Goal: Task Accomplishment & Management: Manage account settings

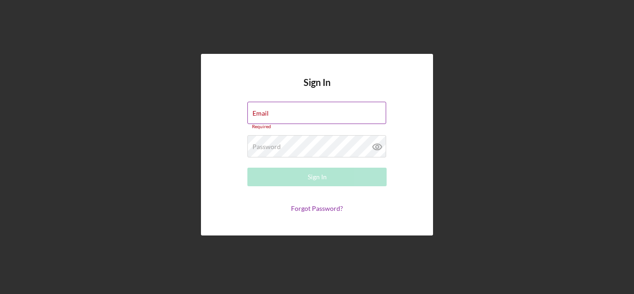
click at [283, 112] on div "Email Required" at bounding box center [316, 116] width 139 height 28
click at [273, 114] on input "Email" at bounding box center [316, 113] width 139 height 22
type input "[EMAIL_ADDRESS][DOMAIN_NAME]"
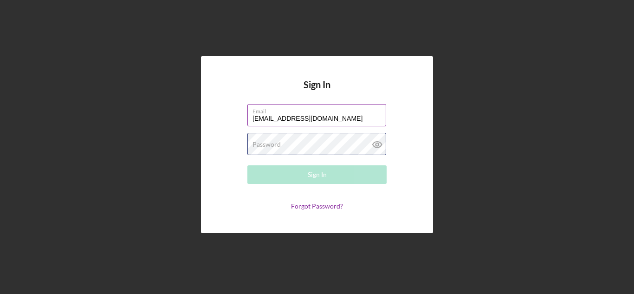
click at [300, 142] on div "Password Required" at bounding box center [316, 144] width 139 height 23
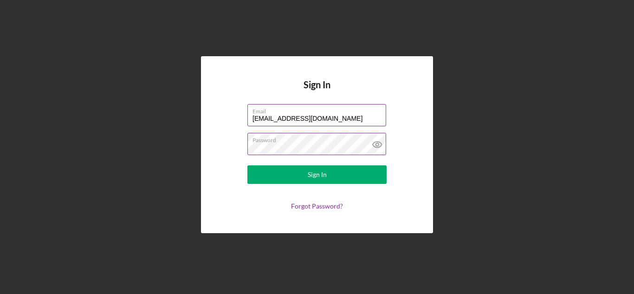
click at [377, 143] on icon at bounding box center [377, 144] width 3 height 3
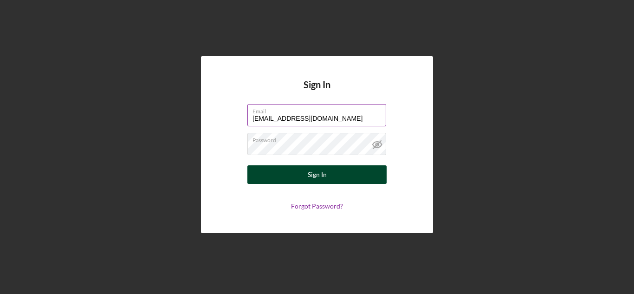
click at [325, 174] on div "Sign In" at bounding box center [317, 174] width 19 height 19
click at [331, 170] on button "Sign In" at bounding box center [316, 174] width 139 height 19
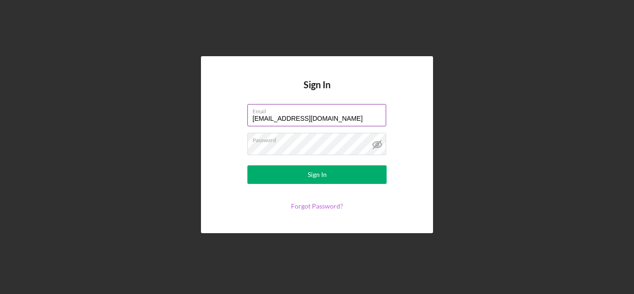
click at [321, 206] on link "Forgot Password?" at bounding box center [317, 206] width 52 height 8
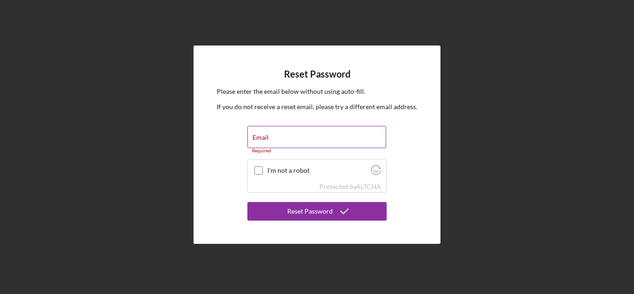
click at [279, 134] on div "Email Required" at bounding box center [316, 140] width 139 height 28
click at [270, 138] on input "Email" at bounding box center [316, 137] width 139 height 22
type input "[EMAIL_ADDRESS][DOMAIN_NAME]"
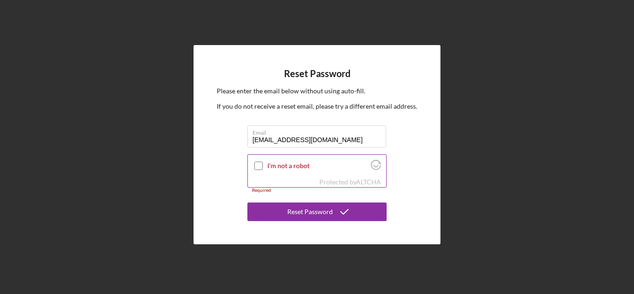
click at [259, 167] on input "I'm not a robot" at bounding box center [258, 166] width 8 height 8
checkbox input "true"
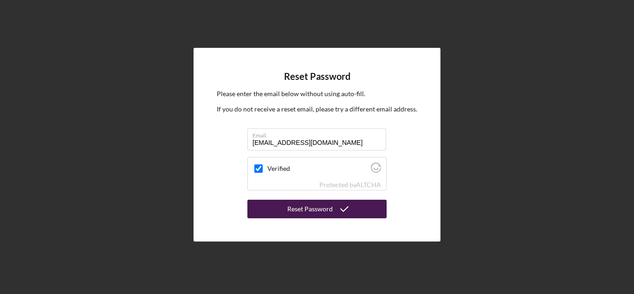
click at [313, 208] on div "Reset Password" at bounding box center [309, 209] width 45 height 19
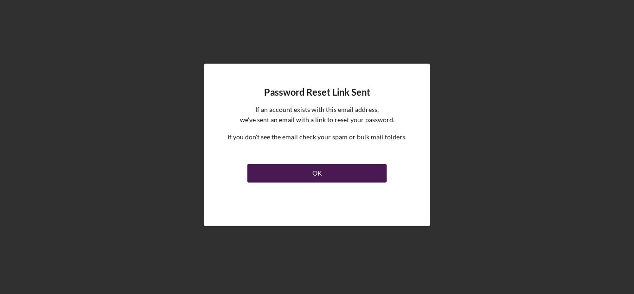
click at [327, 170] on button "OK" at bounding box center [316, 173] width 139 height 19
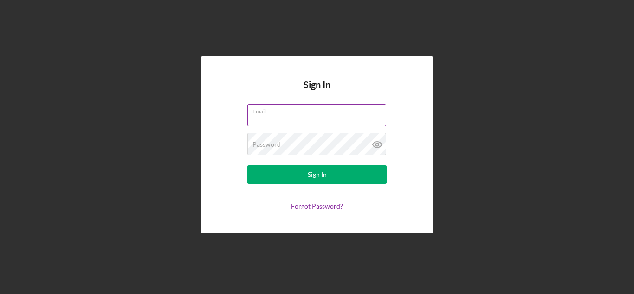
click at [272, 117] on input "Email" at bounding box center [316, 115] width 139 height 22
type input "[EMAIL_ADDRESS][DOMAIN_NAME]"
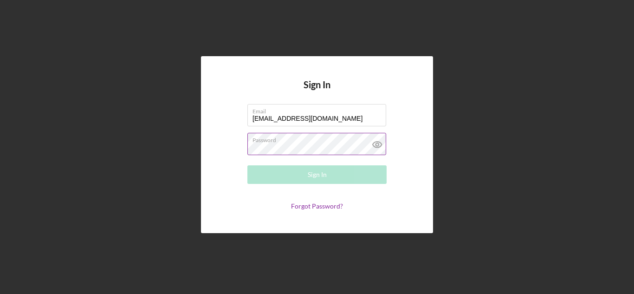
click at [290, 141] on div "Password Required" at bounding box center [316, 144] width 139 height 23
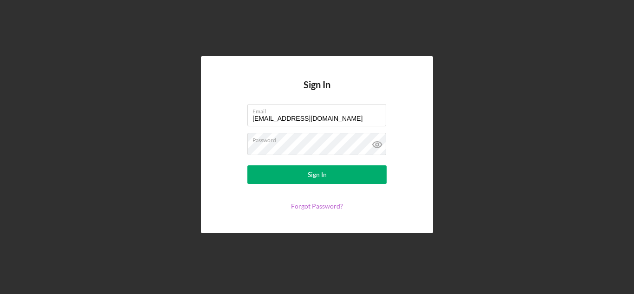
click at [331, 206] on link "Forgot Password?" at bounding box center [317, 206] width 52 height 8
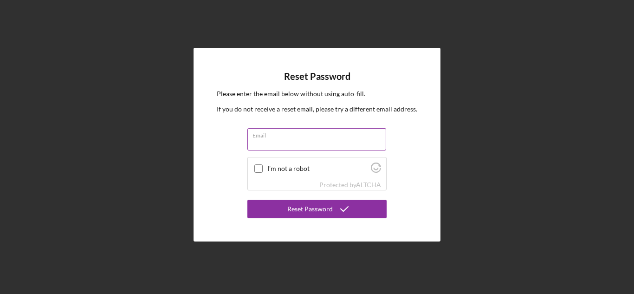
click at [276, 140] on input "Email" at bounding box center [316, 139] width 139 height 22
type input "[EMAIL_ADDRESS][DOMAIN_NAME]"
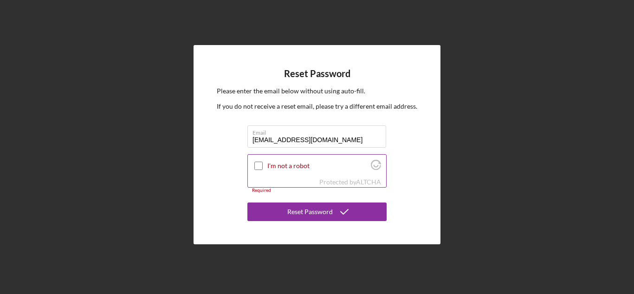
click at [258, 167] on input "I'm not a robot" at bounding box center [258, 166] width 8 height 8
checkbox input "true"
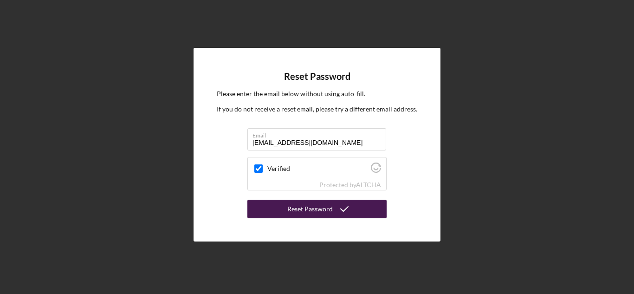
click at [313, 209] on div "Reset Password" at bounding box center [309, 209] width 45 height 19
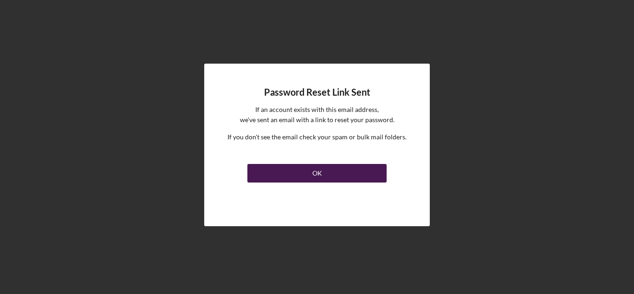
click at [331, 168] on button "OK" at bounding box center [316, 173] width 139 height 19
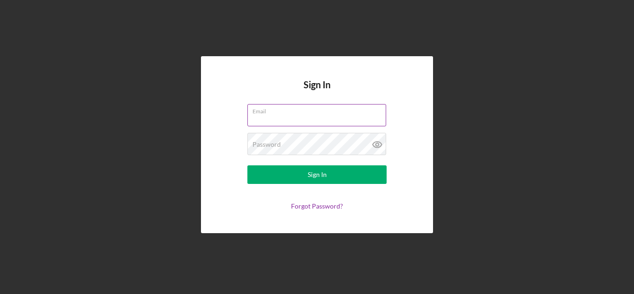
click at [268, 117] on input "Email" at bounding box center [316, 115] width 139 height 22
type input "[EMAIL_ADDRESS][DOMAIN_NAME]"
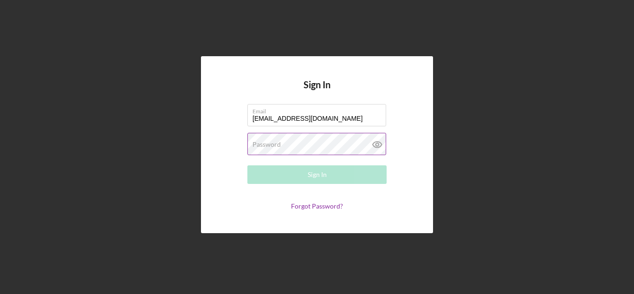
click at [285, 143] on div "Password Required" at bounding box center [316, 144] width 139 height 23
click at [304, 207] on link "Forgot Password?" at bounding box center [317, 206] width 52 height 8
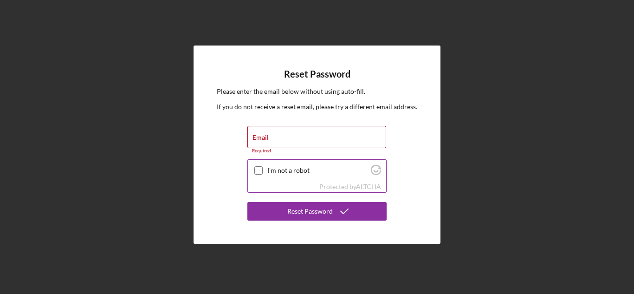
click at [257, 168] on input "I'm not a robot" at bounding box center [258, 170] width 8 height 8
checkbox input "true"
click at [277, 136] on input "Email" at bounding box center [316, 137] width 139 height 22
type input "[EMAIL_ADDRESS][DOMAIN_NAME]"
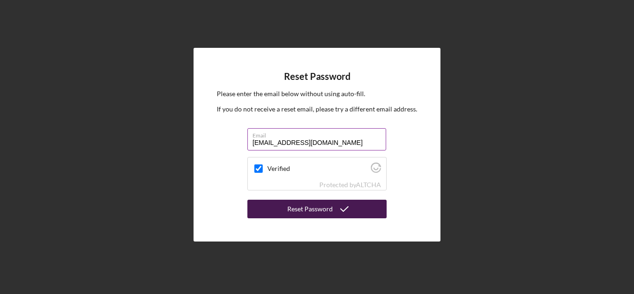
click at [315, 207] on div "Reset Password" at bounding box center [309, 209] width 45 height 19
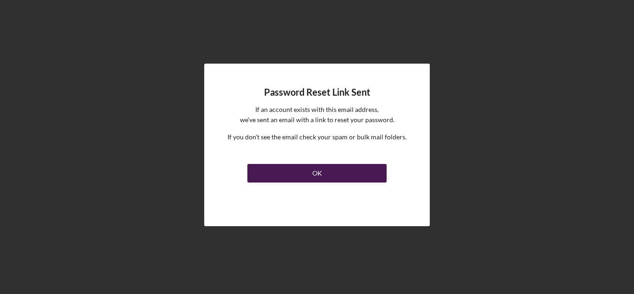
click at [326, 174] on button "OK" at bounding box center [316, 173] width 139 height 19
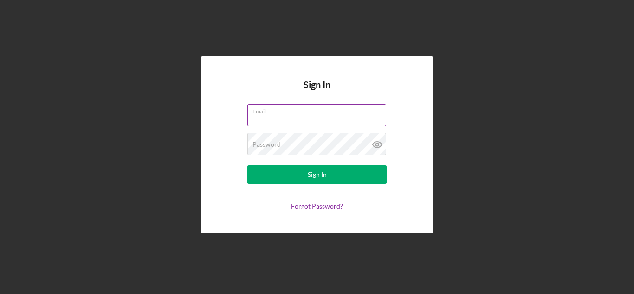
click at [269, 116] on input "Email" at bounding box center [316, 115] width 139 height 22
type input "[EMAIL_ADDRESS][DOMAIN_NAME]"
